Goal: Entertainment & Leisure: Consume media (video, audio)

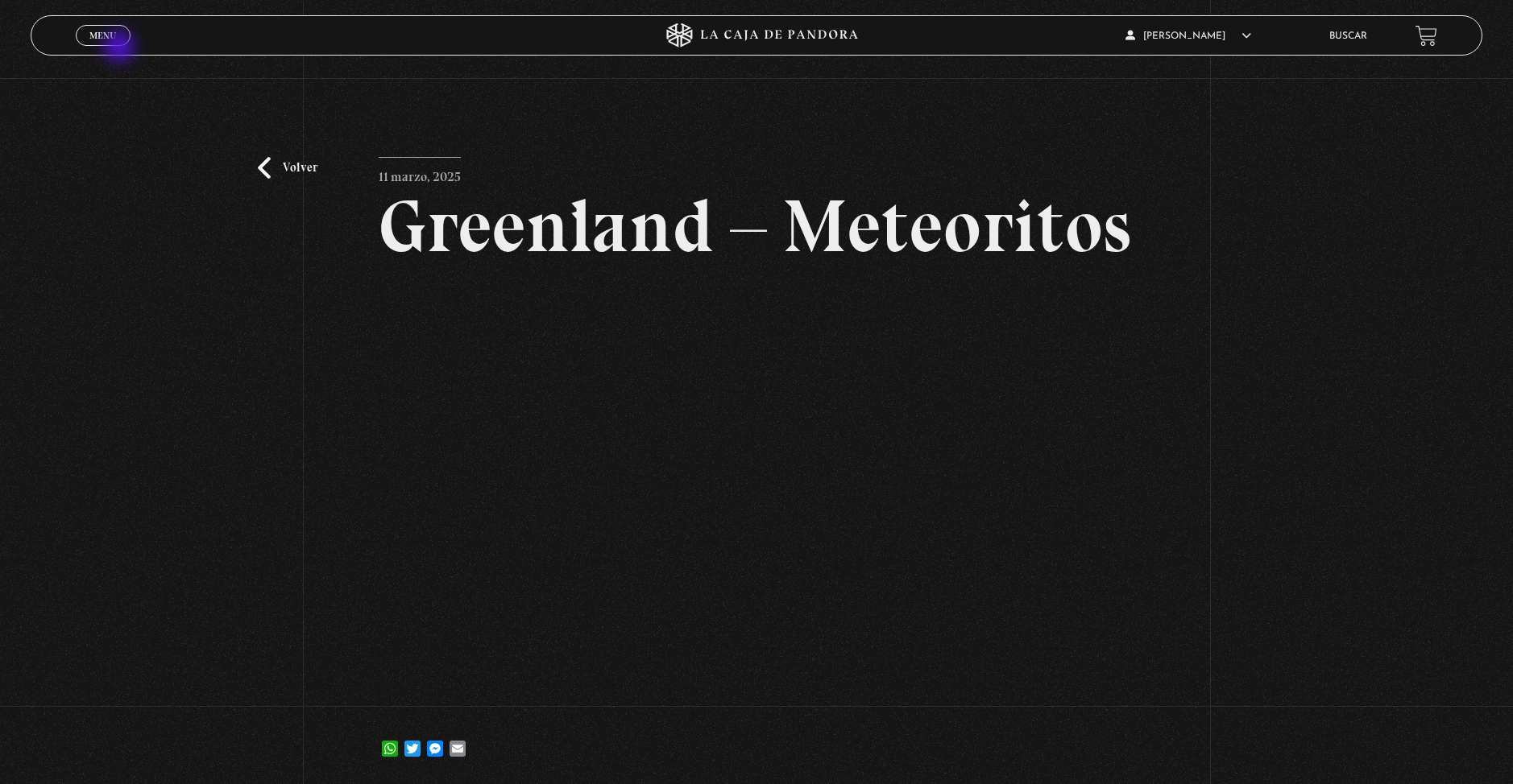
click at [121, 49] on div "Menu Cerrar" at bounding box center [302, 35] width 453 height 38
click at [289, 169] on link "Volver" at bounding box center [288, 167] width 59 height 22
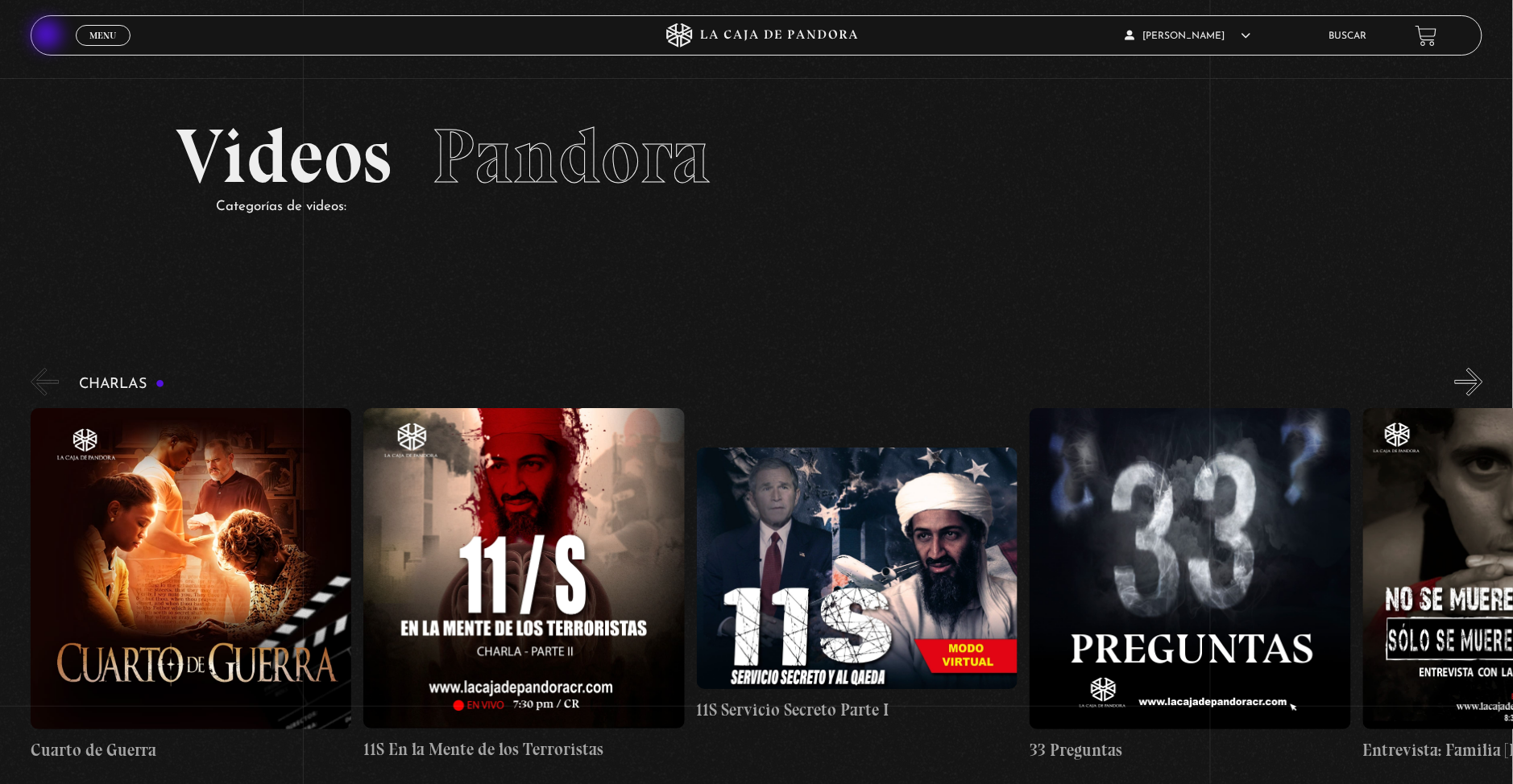
click at [47, 36] on header "Menu Cerrar [PERSON_NAME] En vivos Pandora Centinelas Mi cuenta Salir [GEOGRAPH…" at bounding box center [756, 35] width 1453 height 40
click at [88, 42] on link "Menu Cerrar" at bounding box center [102, 35] width 55 height 21
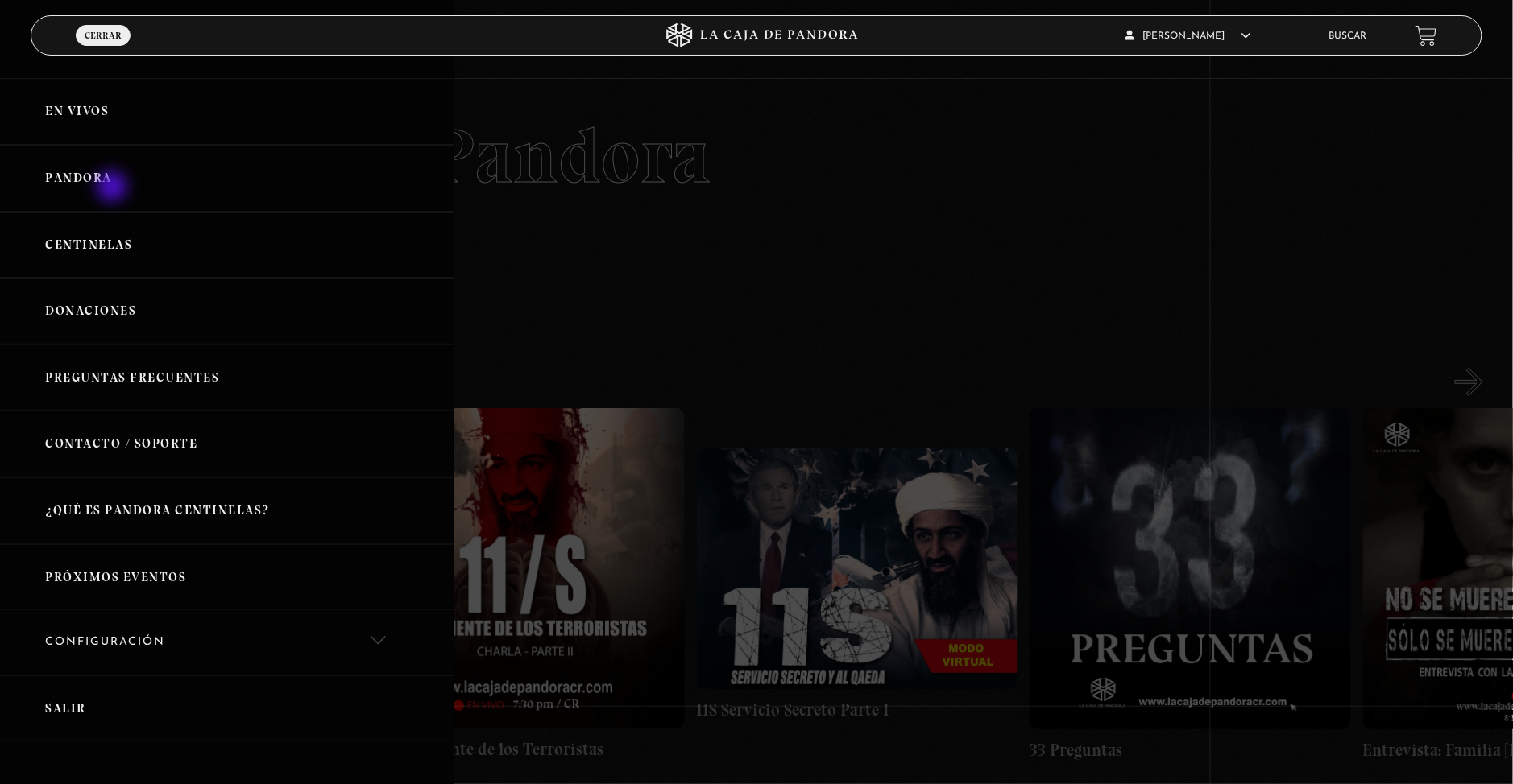
click at [115, 187] on link "Pandora" at bounding box center [227, 179] width 453 height 67
